Goal: Information Seeking & Learning: Find specific page/section

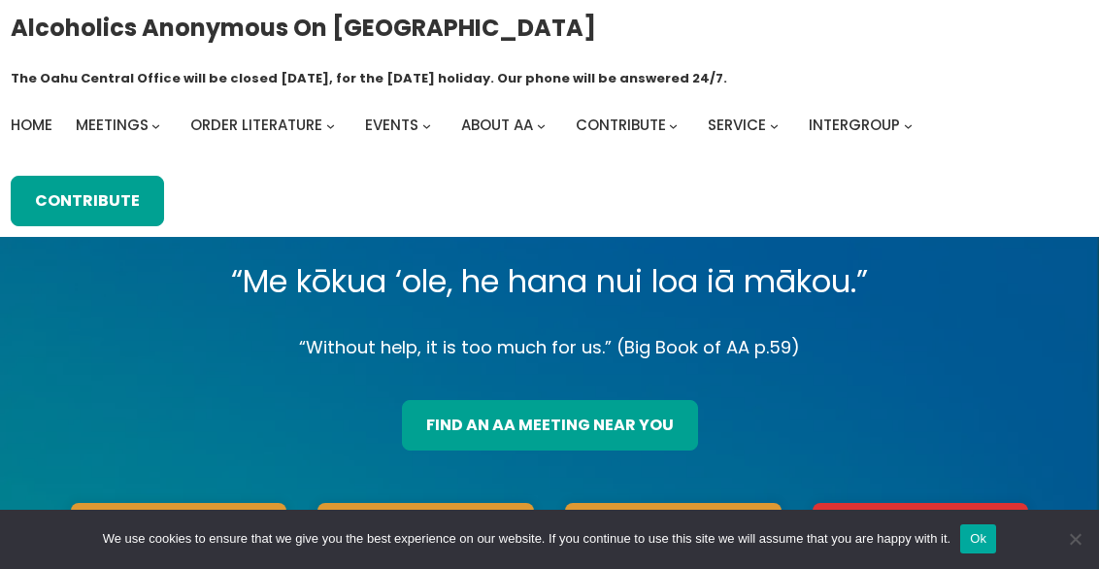
scroll to position [4, 0]
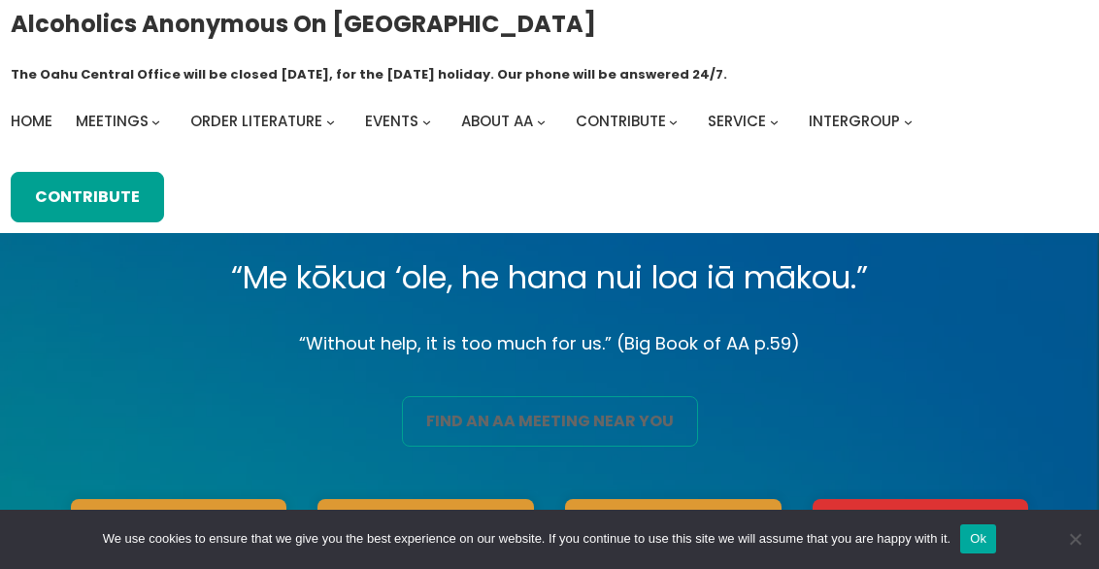
click at [532, 396] on link "find an aa meeting near you" at bounding box center [550, 421] width 296 height 50
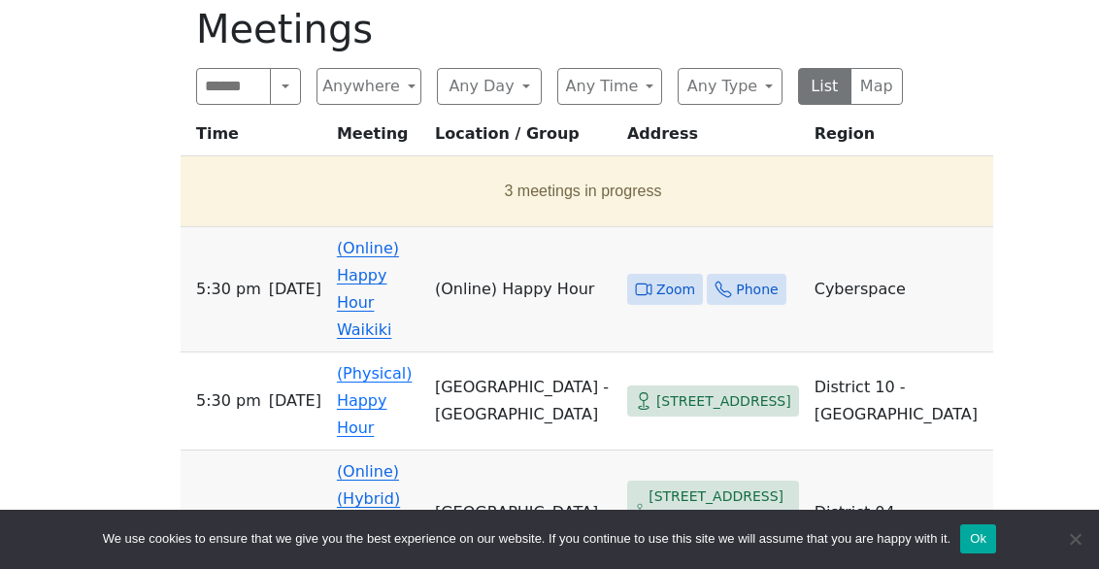
scroll to position [761, 0]
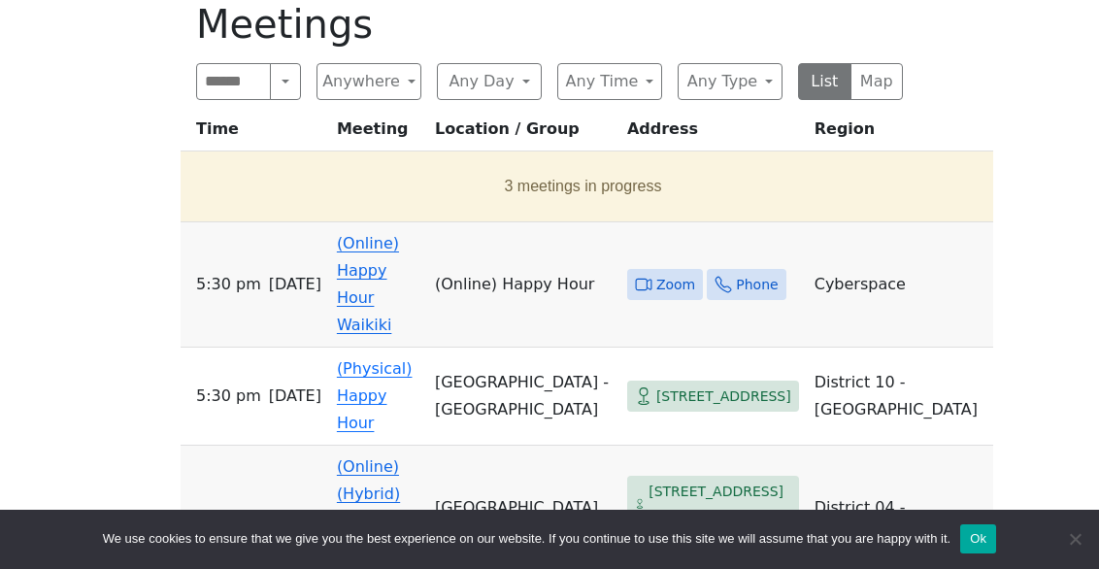
click at [397, 234] on link "(Online) Happy Hour Waikiki" at bounding box center [368, 284] width 62 height 100
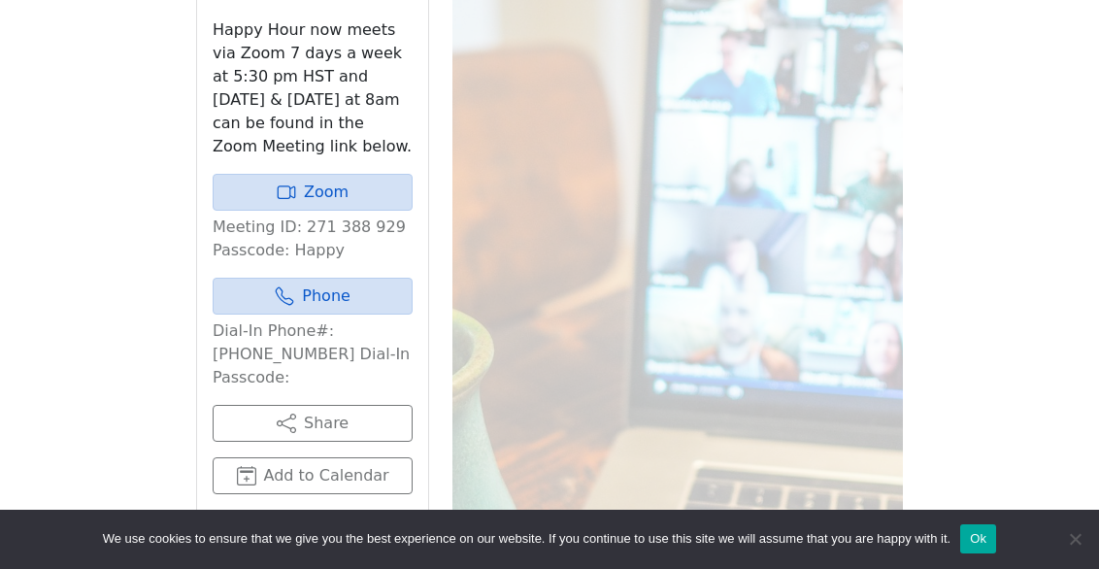
scroll to position [1046, 0]
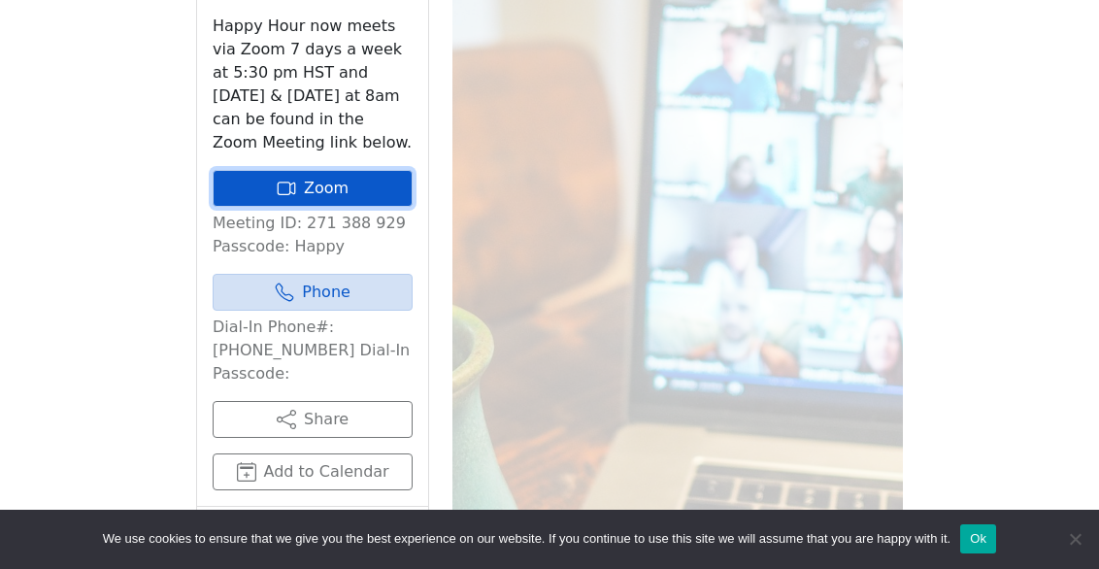
click at [268, 170] on link "Zoom" at bounding box center [313, 188] width 200 height 37
